Goal: Task Accomplishment & Management: Use online tool/utility

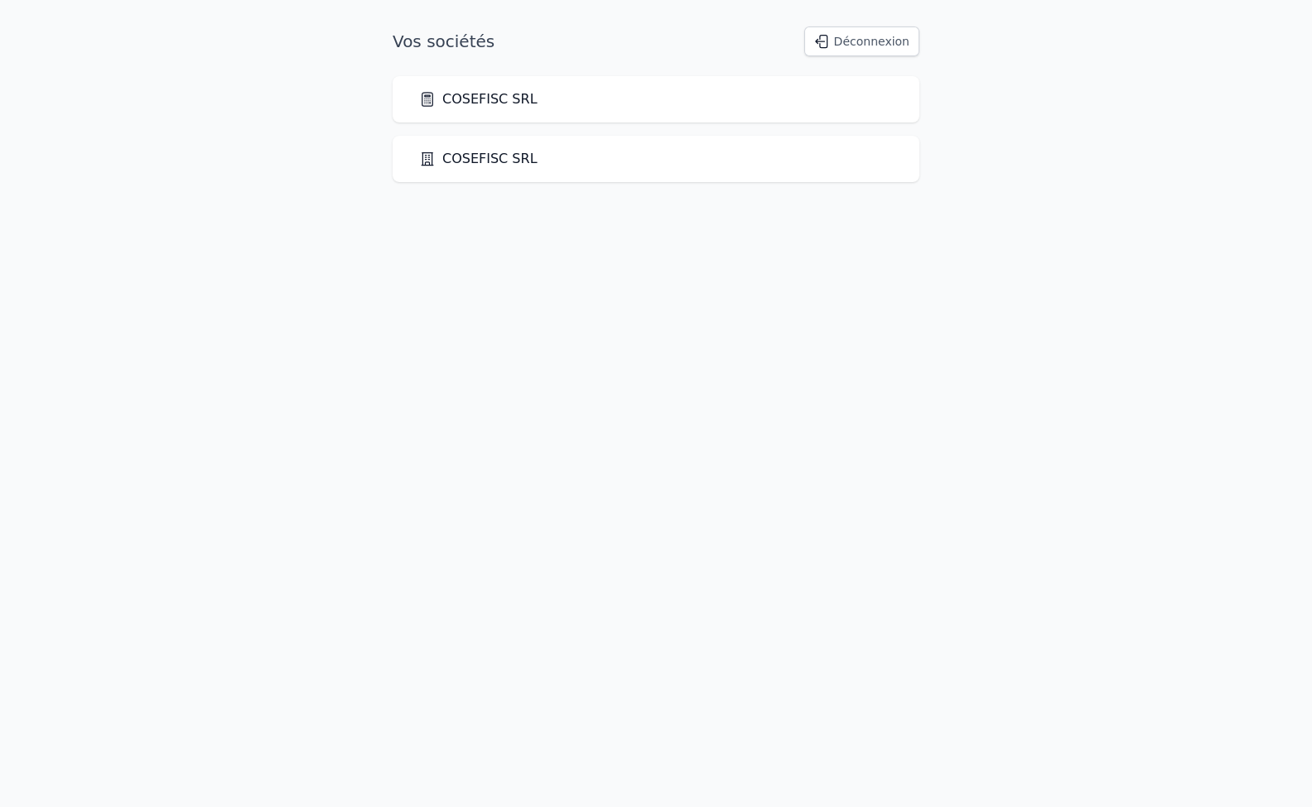
click at [466, 104] on link "COSEFISC SRL" at bounding box center [478, 99] width 118 height 20
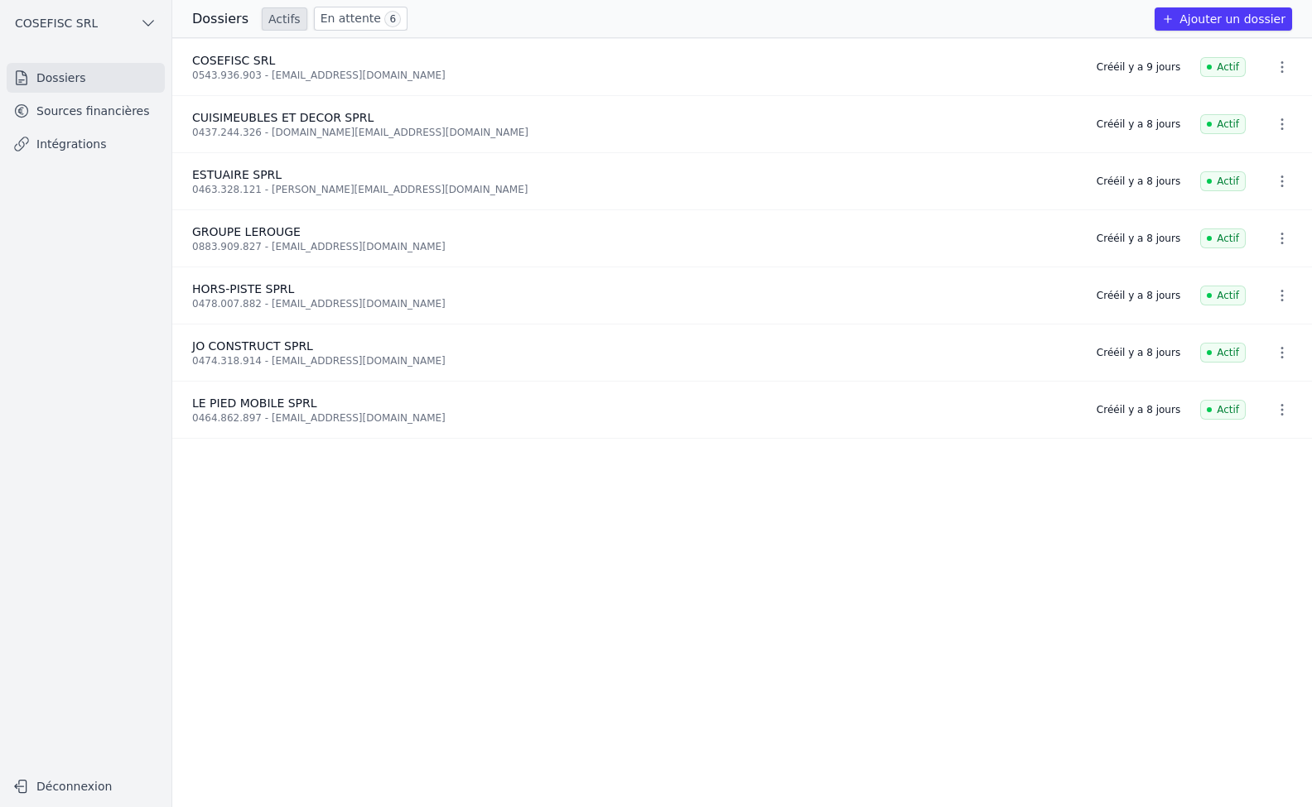
click at [49, 146] on link "Intégrations" at bounding box center [86, 144] width 158 height 30
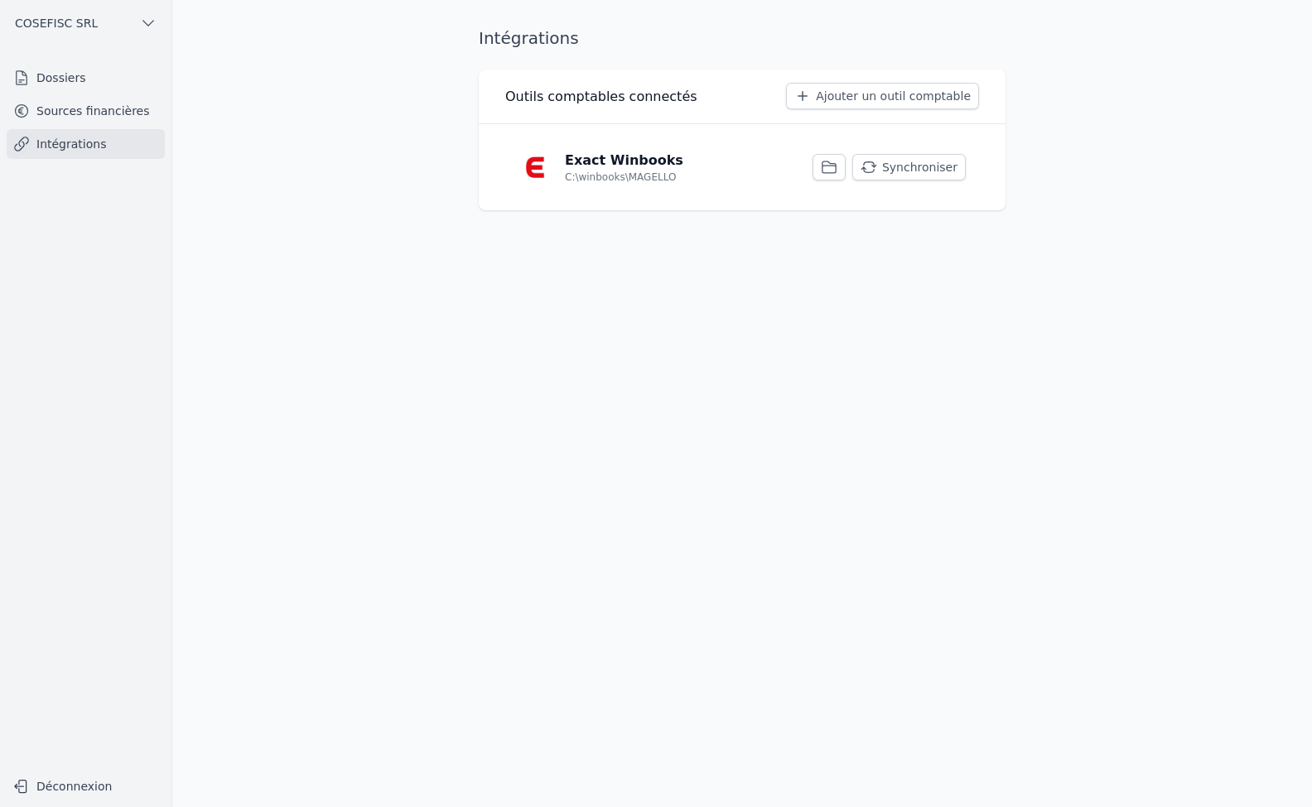
click at [944, 169] on button "Synchroniser" at bounding box center [908, 167] width 113 height 26
